Goal: Task Accomplishment & Management: Complete application form

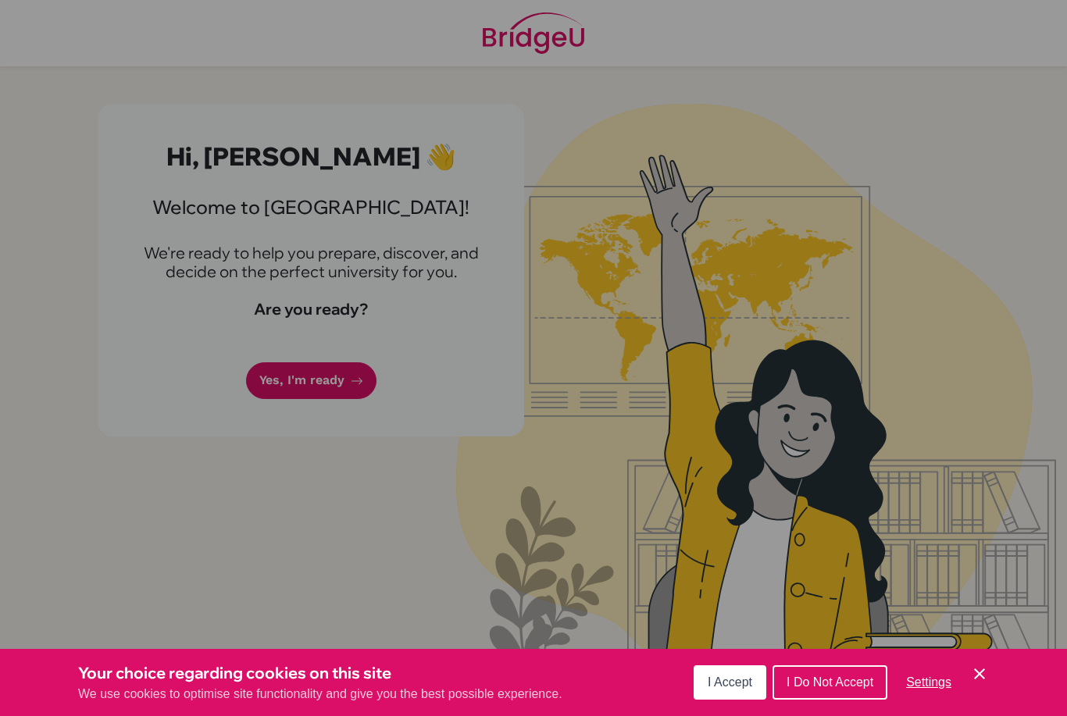
click at [402, 398] on div "Cookie Preferences" at bounding box center [533, 358] width 1067 height 716
click at [289, 386] on div "Cookie Preferences" at bounding box center [533, 358] width 1067 height 716
click at [982, 672] on icon "Save and close" at bounding box center [979, 673] width 11 height 11
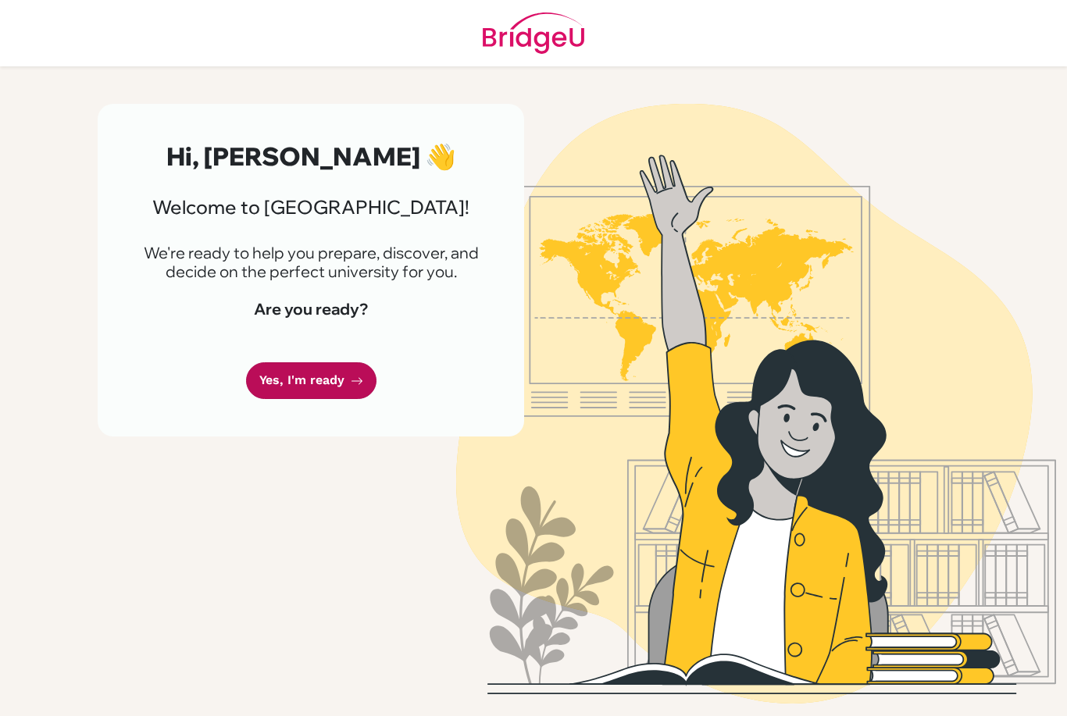
click at [285, 378] on link "Yes, I'm ready" at bounding box center [311, 380] width 130 height 37
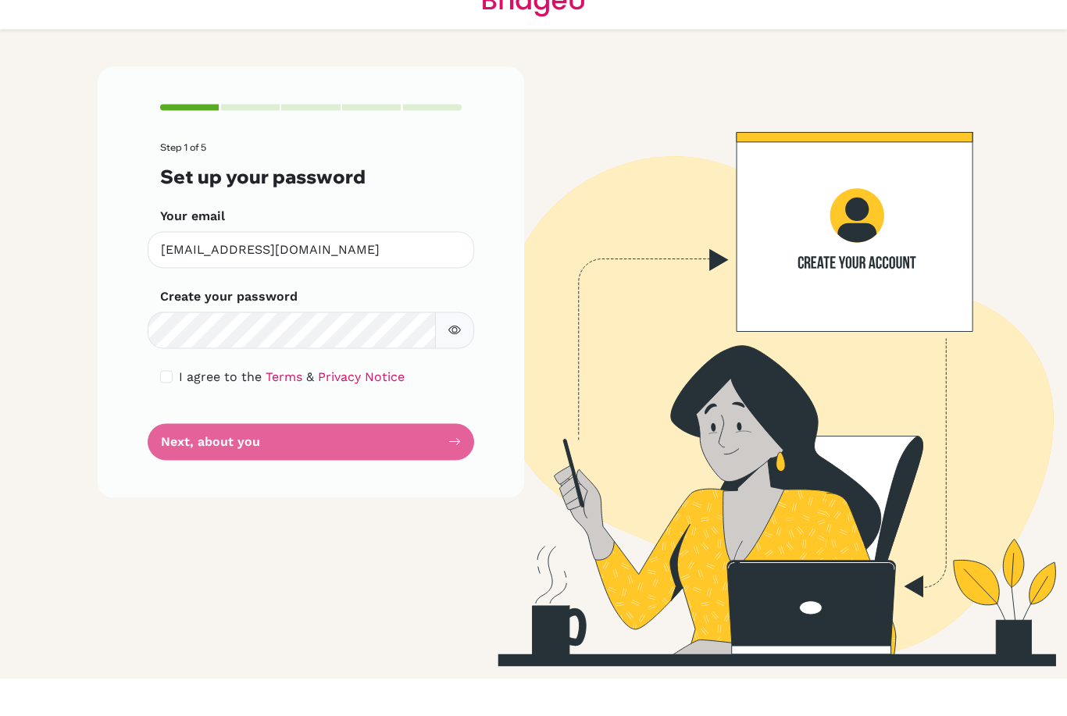
scroll to position [37, 0]
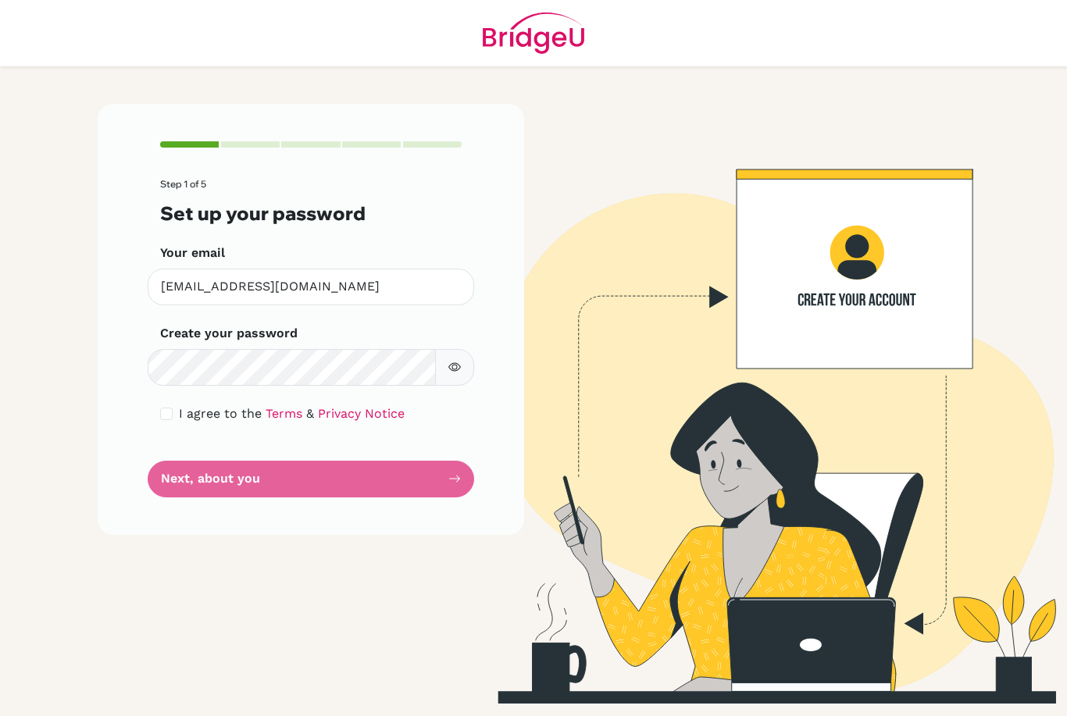
click at [185, 406] on span "I agree to the" at bounding box center [220, 413] width 83 height 15
click at [171, 385] on form "Step 1 of 5 Set up your password Your email [EMAIL_ADDRESS][DOMAIN_NAME] Invali…" at bounding box center [310, 338] width 301 height 318
click at [162, 405] on div "I agree to the Terms & Privacy Notice" at bounding box center [310, 414] width 301 height 19
drag, startPoint x: 163, startPoint y: 381, endPoint x: 173, endPoint y: 389, distance: 12.8
click at [163, 408] on input "checkbox" at bounding box center [166, 414] width 12 height 12
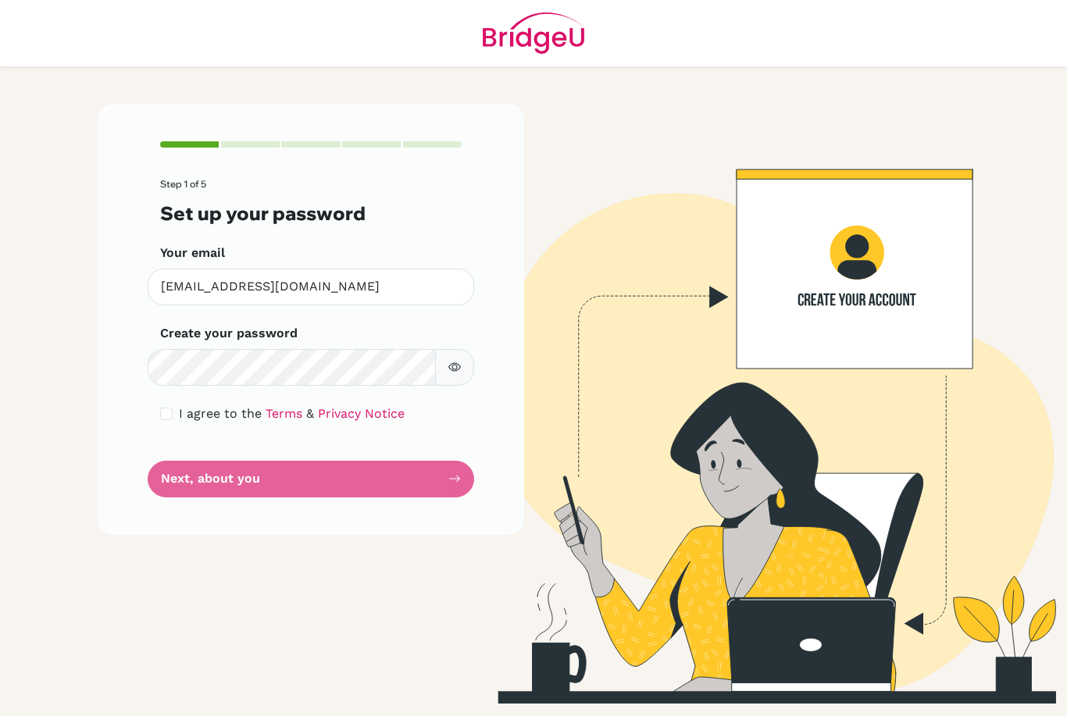
checkbox input "true"
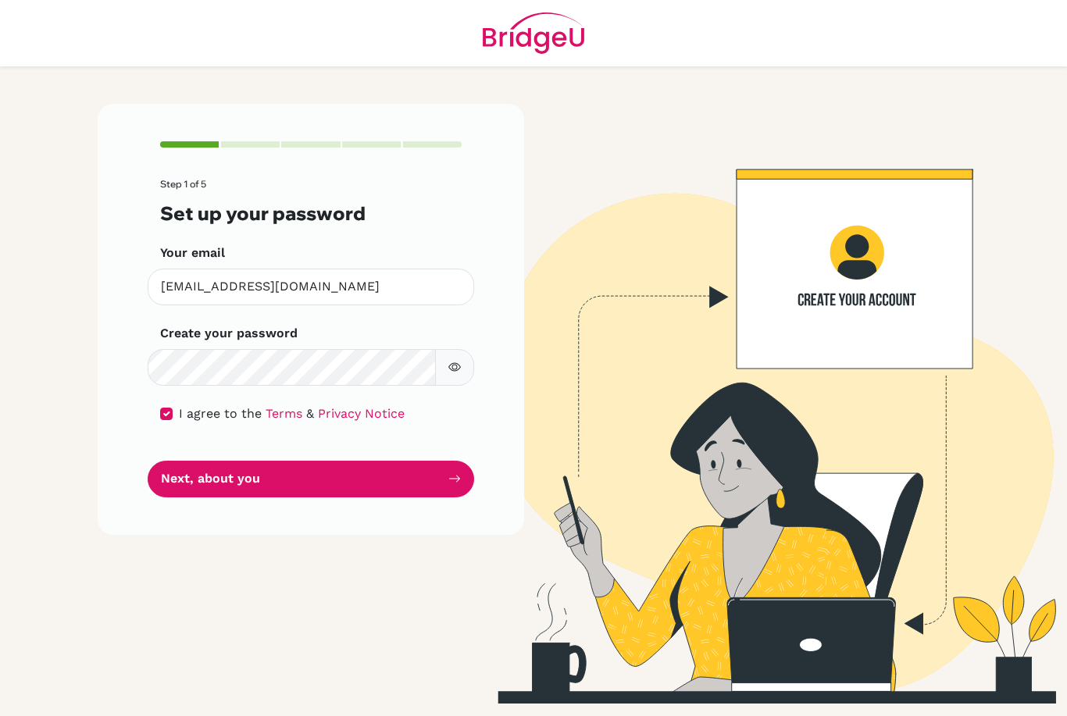
click at [202, 412] on form "Step 1 of 5 Set up your password Your email [EMAIL_ADDRESS][DOMAIN_NAME] Invali…" at bounding box center [310, 338] width 301 height 318
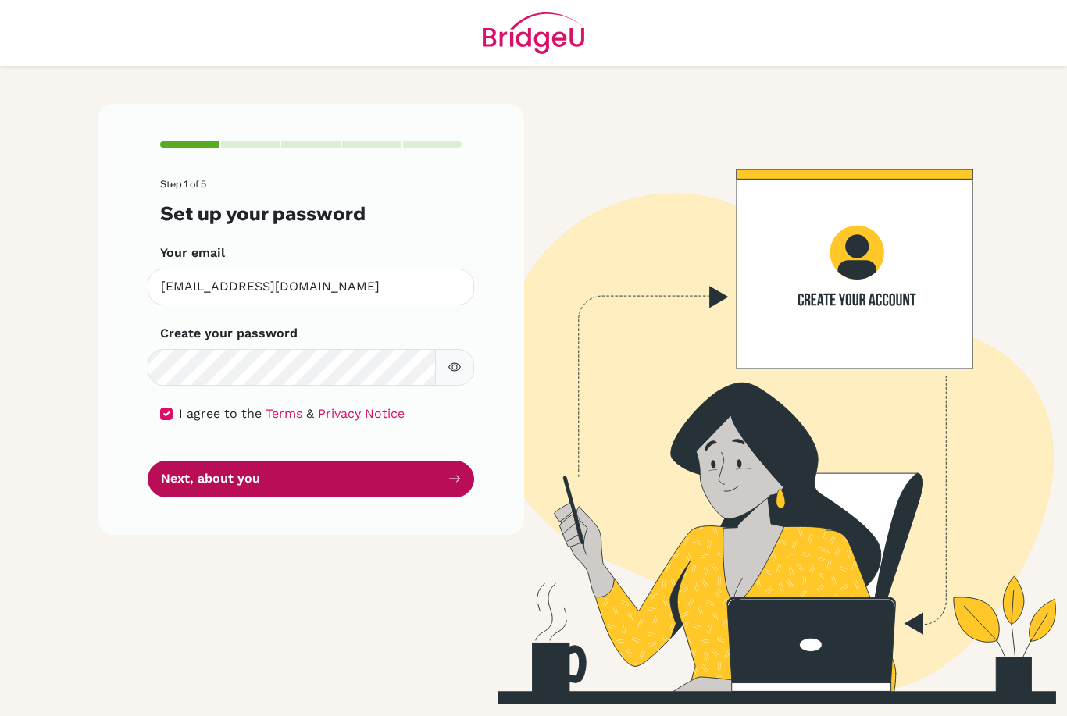
click at [215, 461] on button "Next, about you" at bounding box center [311, 479] width 326 height 37
